Goal: Navigation & Orientation: Find specific page/section

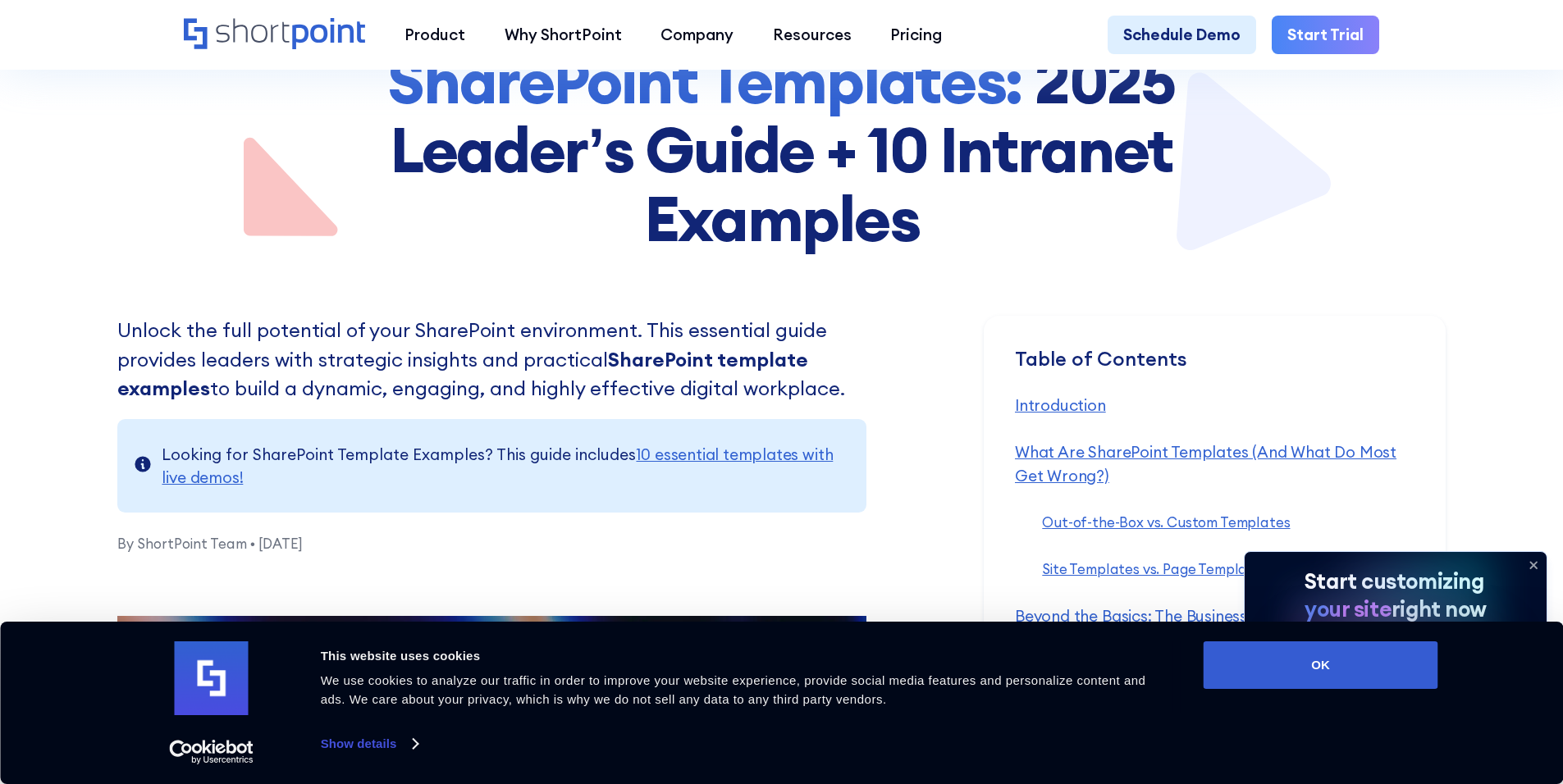
scroll to position [410, 0]
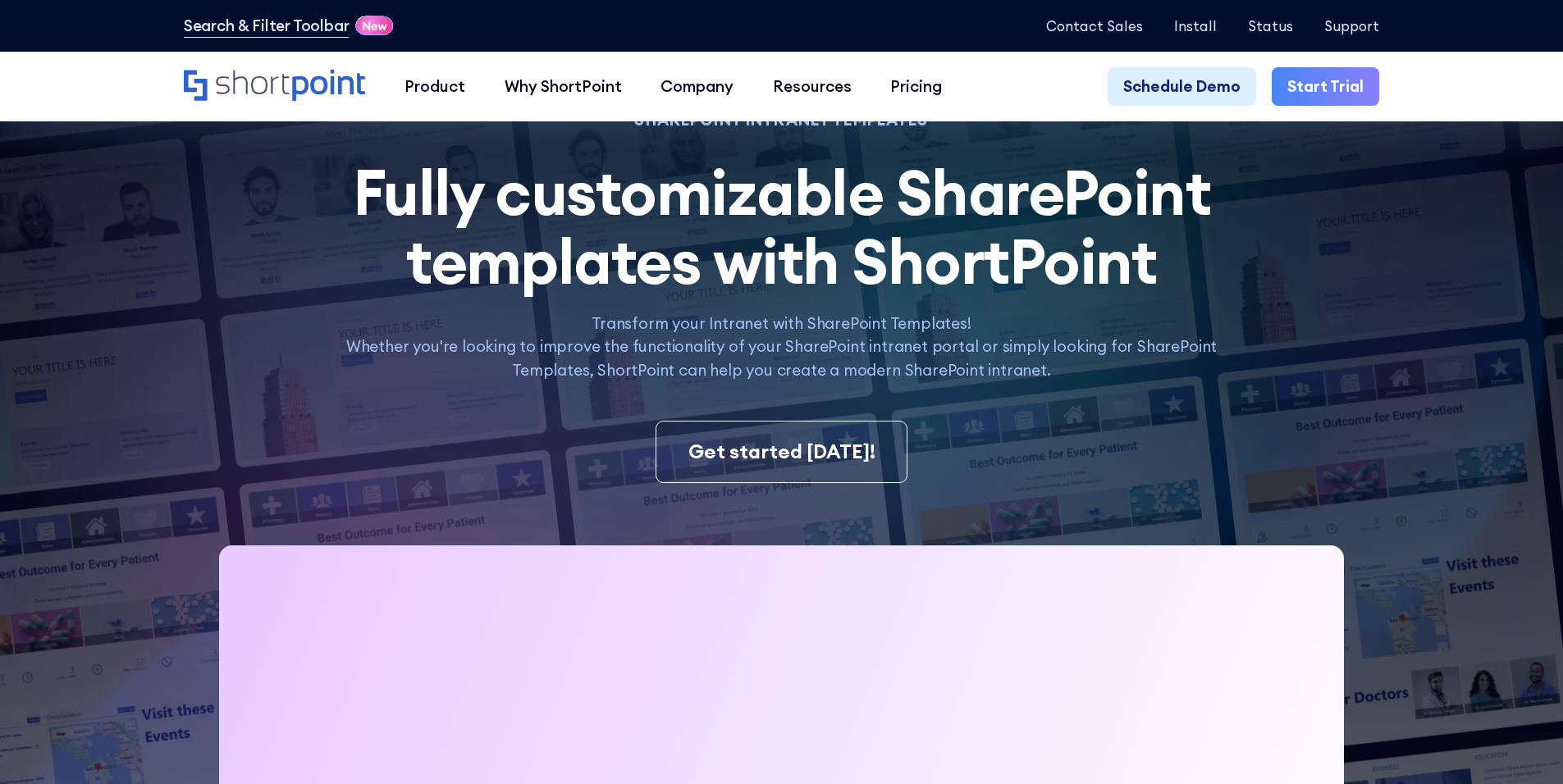
scroll to position [82, 0]
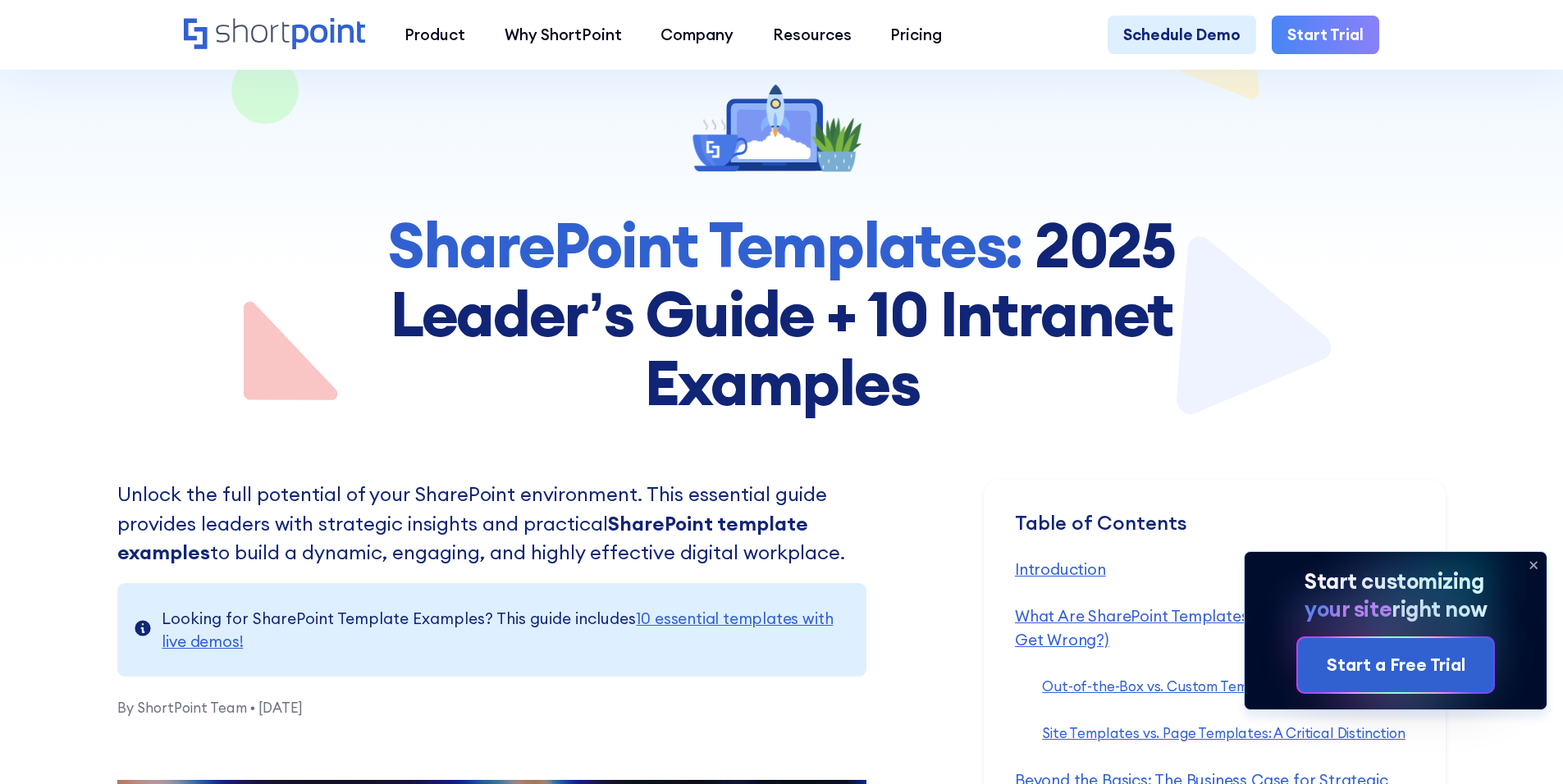
scroll to position [82, 0]
